Goal: Transaction & Acquisition: Subscribe to service/newsletter

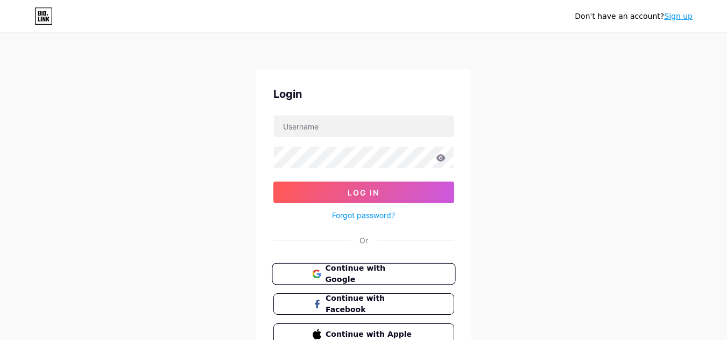
click at [429, 272] on button "Continue with Google" at bounding box center [363, 275] width 183 height 22
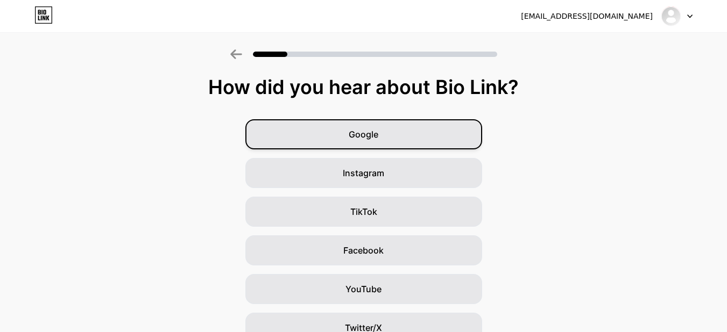
click at [407, 141] on div "Google" at bounding box center [363, 134] width 237 height 30
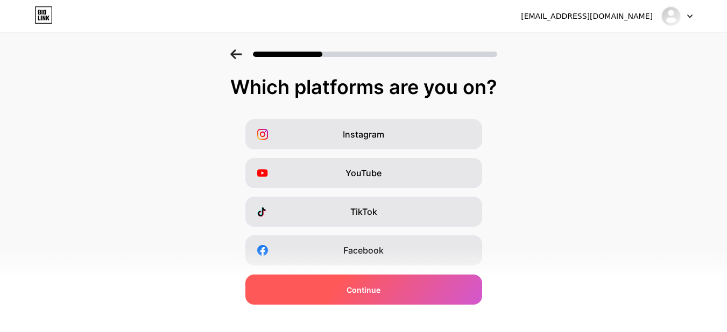
click at [368, 291] on span "Continue" at bounding box center [363, 290] width 34 height 11
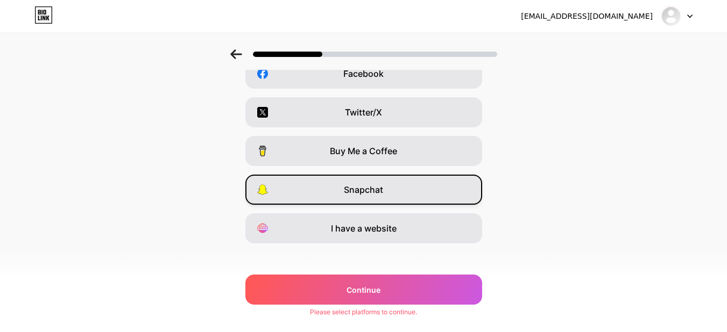
scroll to position [185, 0]
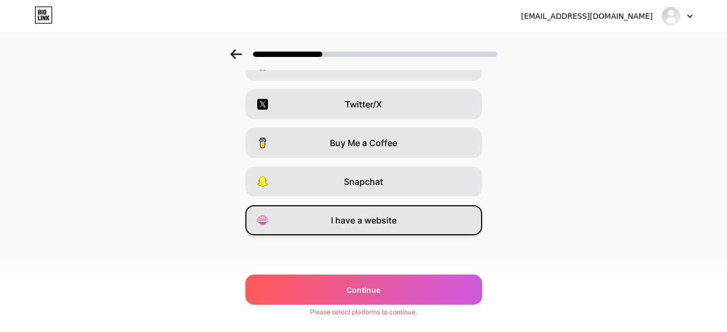
click at [366, 229] on div "I have a website" at bounding box center [363, 220] width 237 height 30
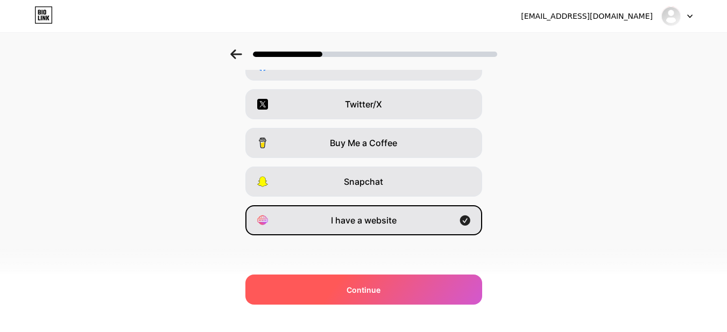
click at [361, 281] on div "Continue" at bounding box center [363, 290] width 237 height 30
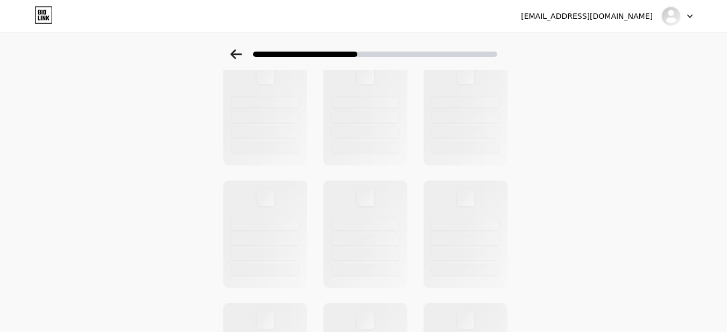
scroll to position [0, 0]
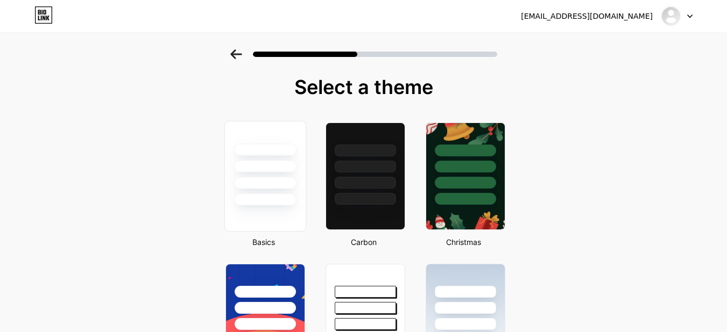
click at [263, 187] on div at bounding box center [264, 183] width 63 height 12
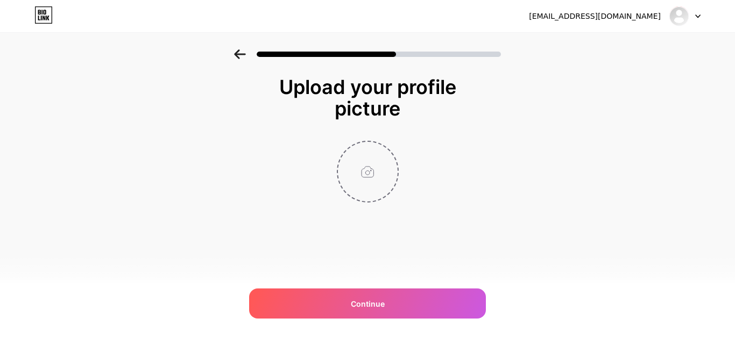
click at [361, 169] on input "file" at bounding box center [368, 172] width 60 height 60
type input "C:\fakepath\400 (8).jpg"
click at [372, 173] on span at bounding box center [367, 172] width 17 height 17
click at [372, 172] on span at bounding box center [367, 172] width 17 height 17
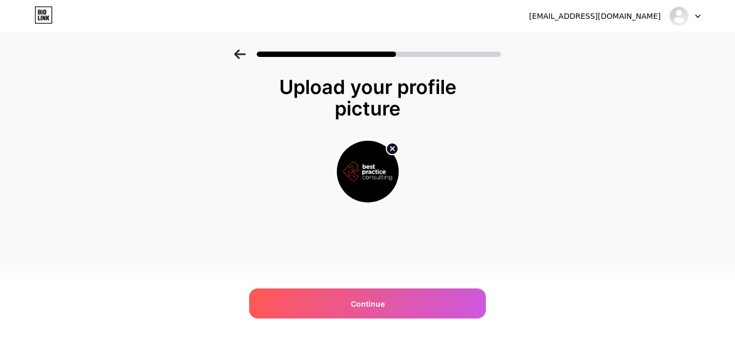
click at [391, 150] on icon at bounding box center [392, 149] width 4 height 4
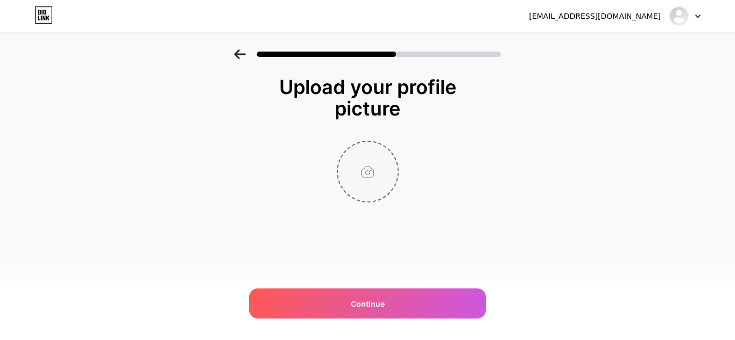
click at [375, 176] on input "file" at bounding box center [368, 172] width 60 height 60
type input "C:\fakepath\200_230x130 (1).jpg"
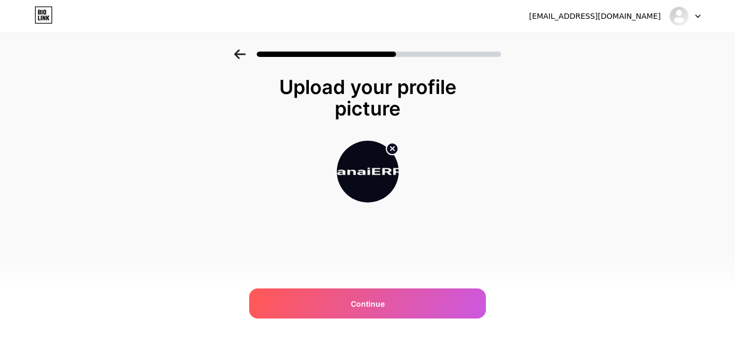
click at [388, 143] on icon at bounding box center [392, 149] width 13 height 13
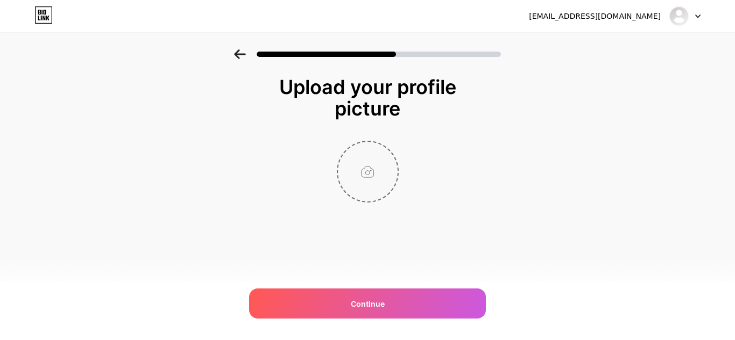
click at [373, 173] on input "file" at bounding box center [368, 172] width 60 height 60
type input "C:\fakepath\200.jpg"
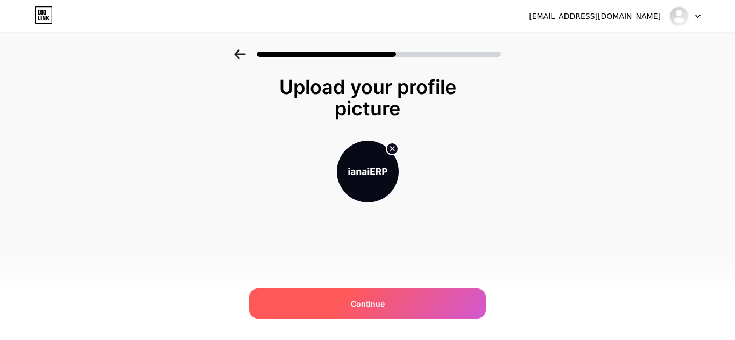
click at [395, 303] on div "Continue" at bounding box center [367, 304] width 237 height 30
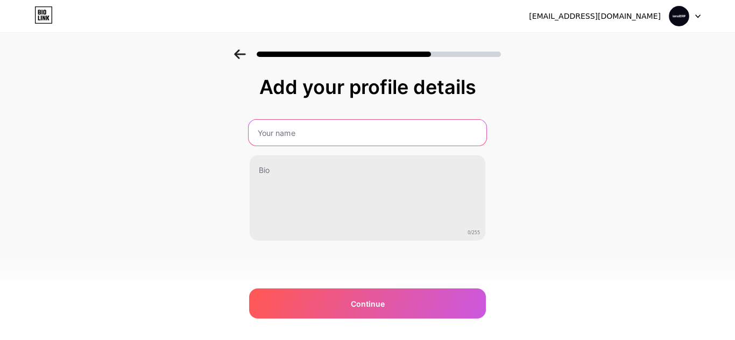
click at [351, 138] on input "text" at bounding box center [367, 133] width 238 height 26
paste input "ianaisystems"
type input "ianaisystems"
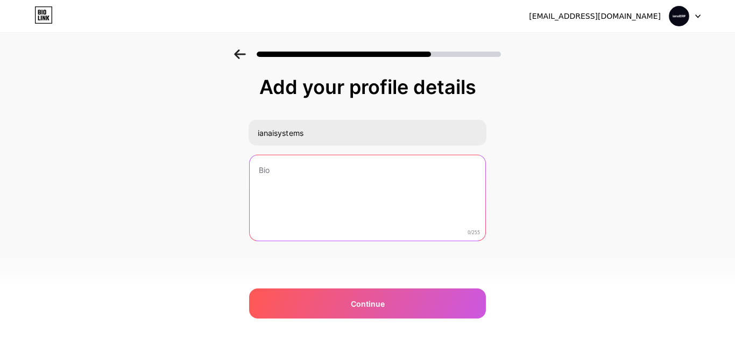
drag, startPoint x: 357, startPoint y: 186, endPoint x: 380, endPoint y: 205, distance: 30.6
click at [357, 186] on textarea at bounding box center [368, 198] width 236 height 87
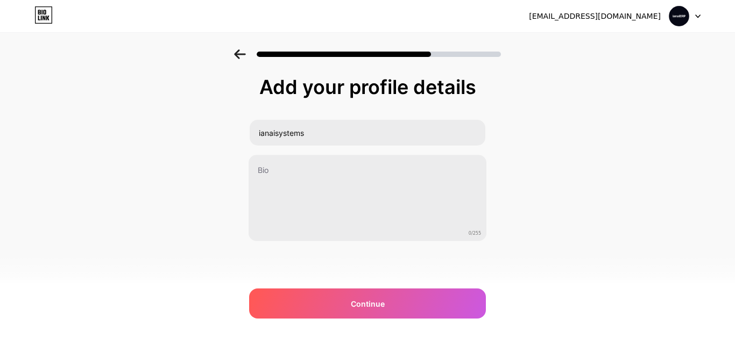
drag, startPoint x: 636, startPoint y: 162, endPoint x: 407, endPoint y: 223, distance: 237.6
click at [637, 164] on div "Add your profile details ianaisystems 0/255 Continue Error" at bounding box center [367, 172] width 735 height 246
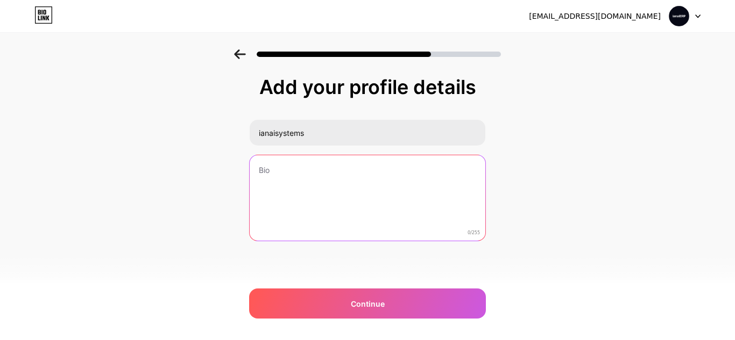
click at [393, 218] on textarea at bounding box center [368, 198] width 236 height 87
paste textarea "In [DATE] manufacturing landscape of higher costs and ongoing disruptions, trad…"
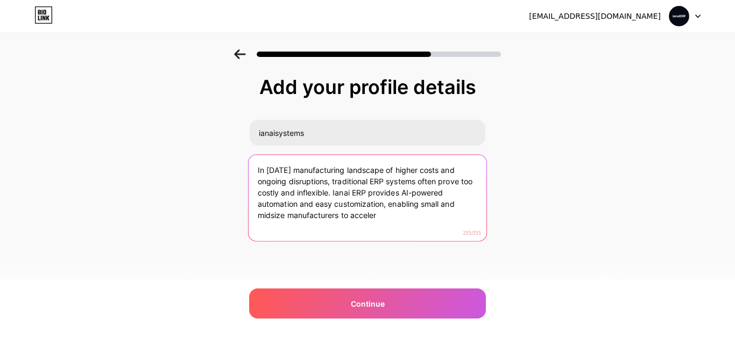
drag, startPoint x: 393, startPoint y: 220, endPoint x: 334, endPoint y: 196, distance: 63.9
click at [334, 196] on textarea "In [DATE] manufacturing landscape of higher costs and ongoing disruptions, trad…" at bounding box center [367, 199] width 238 height 88
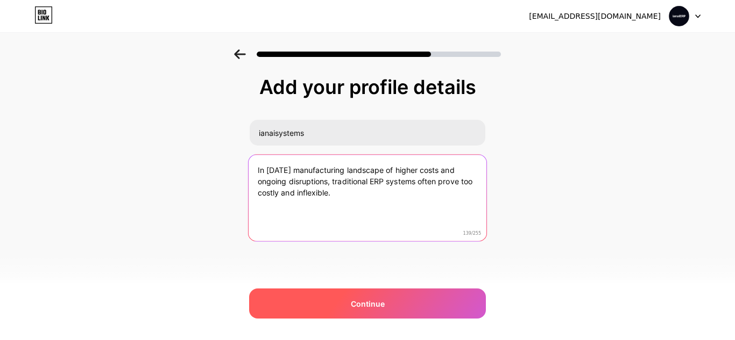
type textarea "In [DATE] manufacturing landscape of higher costs and ongoing disruptions, trad…"
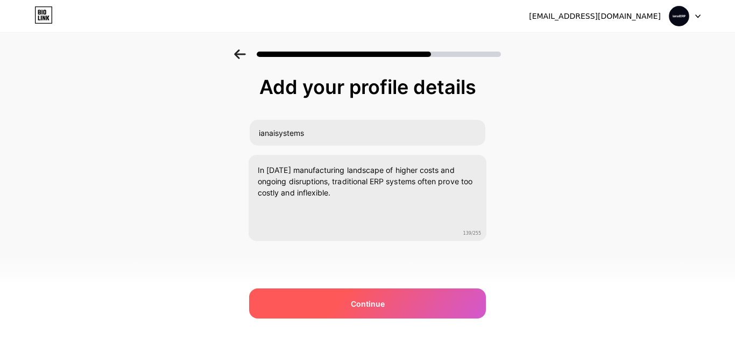
drag, startPoint x: 345, startPoint y: 304, endPoint x: 497, endPoint y: 158, distance: 210.7
click at [345, 305] on div "Continue" at bounding box center [367, 304] width 237 height 30
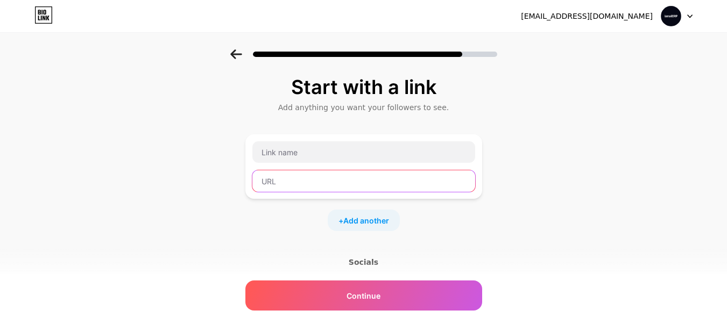
click at [308, 178] on input "text" at bounding box center [363, 181] width 223 height 22
click at [0, 170] on div "Start with a link Add anything you want your followers to see. + Add another So…" at bounding box center [363, 238] width 727 height 378
paste input "[URL][DOMAIN_NAME]"
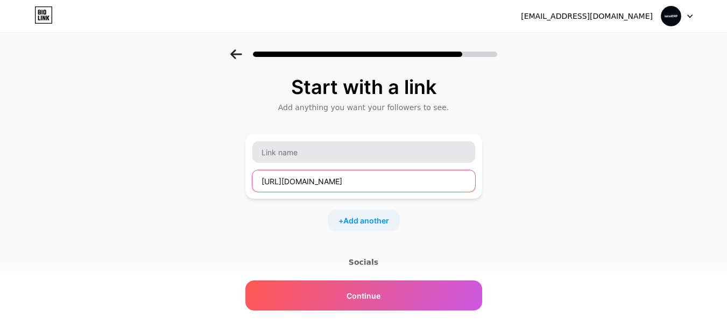
type input "[URL][DOMAIN_NAME]"
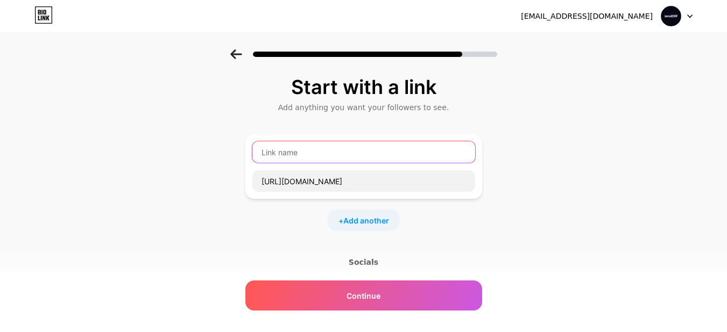
click at [306, 154] on input "text" at bounding box center [363, 152] width 223 height 22
drag, startPoint x: 0, startPoint y: 208, endPoint x: 246, endPoint y: 201, distance: 245.9
click at [1, 208] on div "Start with a link Add anything you want your followers to see. [URL][DOMAIN_NAM…" at bounding box center [363, 238] width 727 height 378
click at [300, 159] on input "text" at bounding box center [363, 152] width 223 height 22
paste input "inventory management"
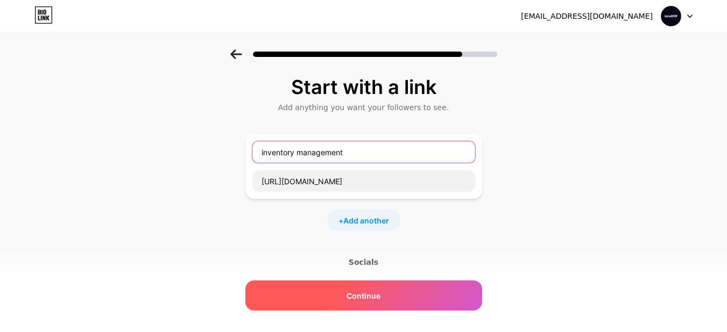
type input "inventory management"
click at [332, 290] on div "Continue" at bounding box center [363, 296] width 237 height 30
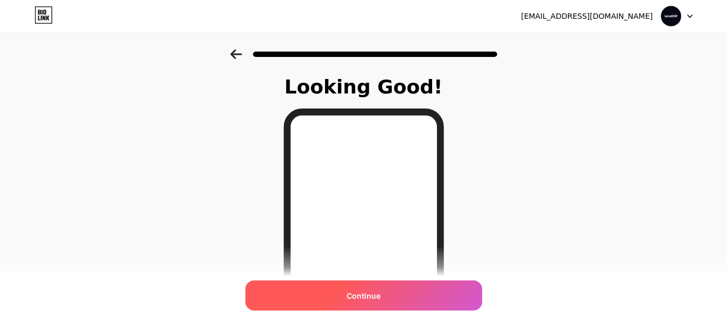
click at [408, 292] on div "Continue" at bounding box center [363, 296] width 237 height 30
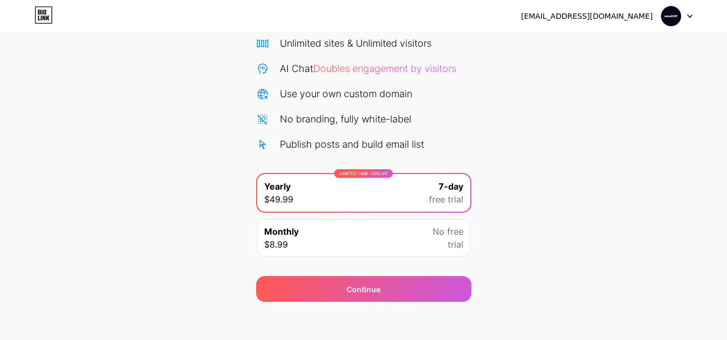
scroll to position [93, 0]
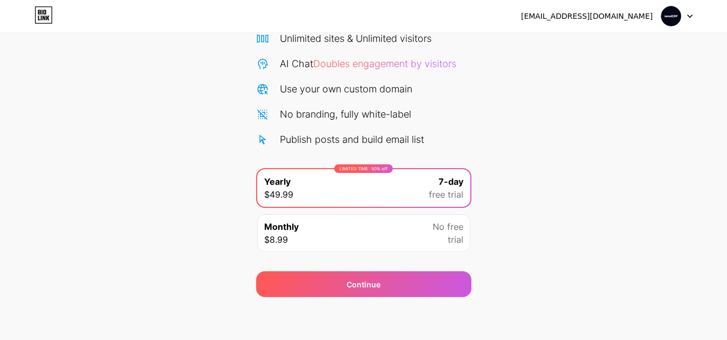
click at [269, 218] on div "Monthly $8.99 No free trial" at bounding box center [363, 234] width 213 height 38
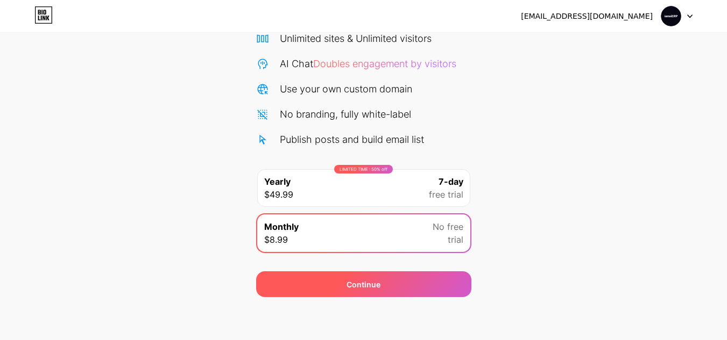
click at [283, 291] on div "Continue" at bounding box center [363, 285] width 215 height 26
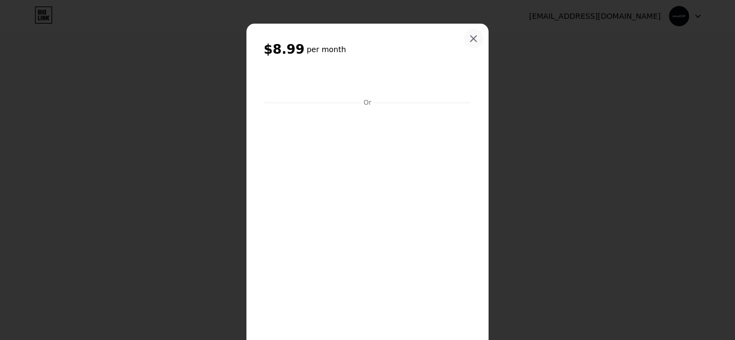
click at [469, 39] on icon at bounding box center [473, 38] width 9 height 9
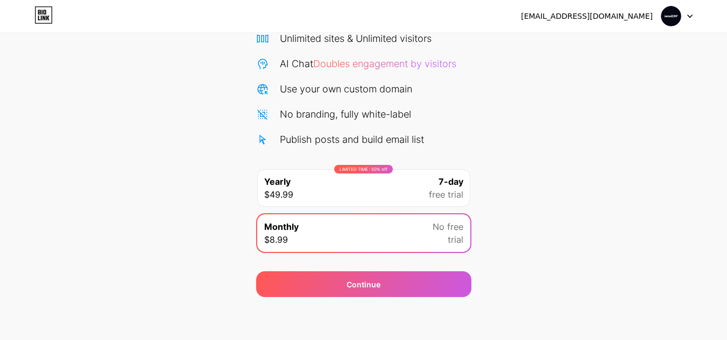
click at [641, 23] on div "[EMAIL_ADDRESS][DOMAIN_NAME]" at bounding box center [607, 15] width 172 height 19
click at [657, 19] on div "[EMAIL_ADDRESS][DOMAIN_NAME]" at bounding box center [607, 15] width 172 height 19
click at [666, 18] on img at bounding box center [670, 16] width 20 height 20
